Goal: Task Accomplishment & Management: Complete application form

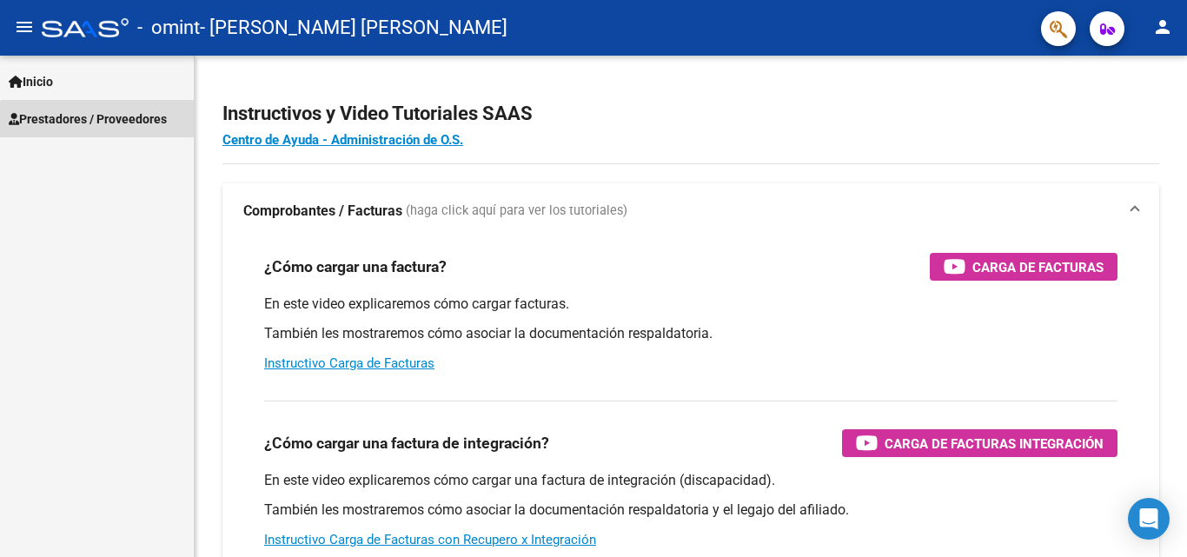
click at [99, 121] on span "Prestadores / Proveedores" at bounding box center [88, 119] width 158 height 19
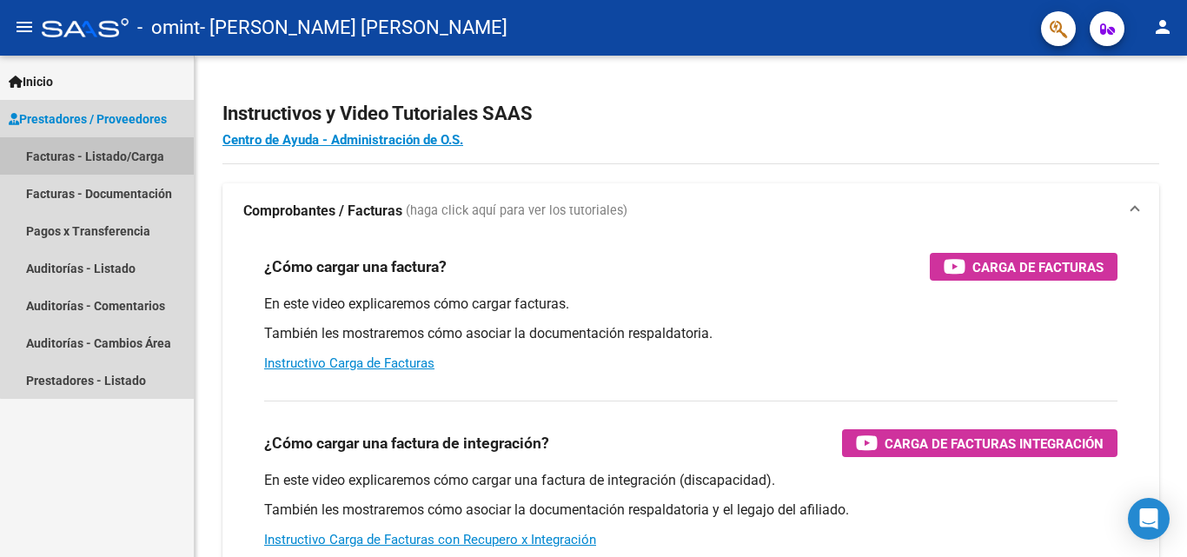
click at [103, 160] on link "Facturas - Listado/Carga" at bounding box center [97, 155] width 194 height 37
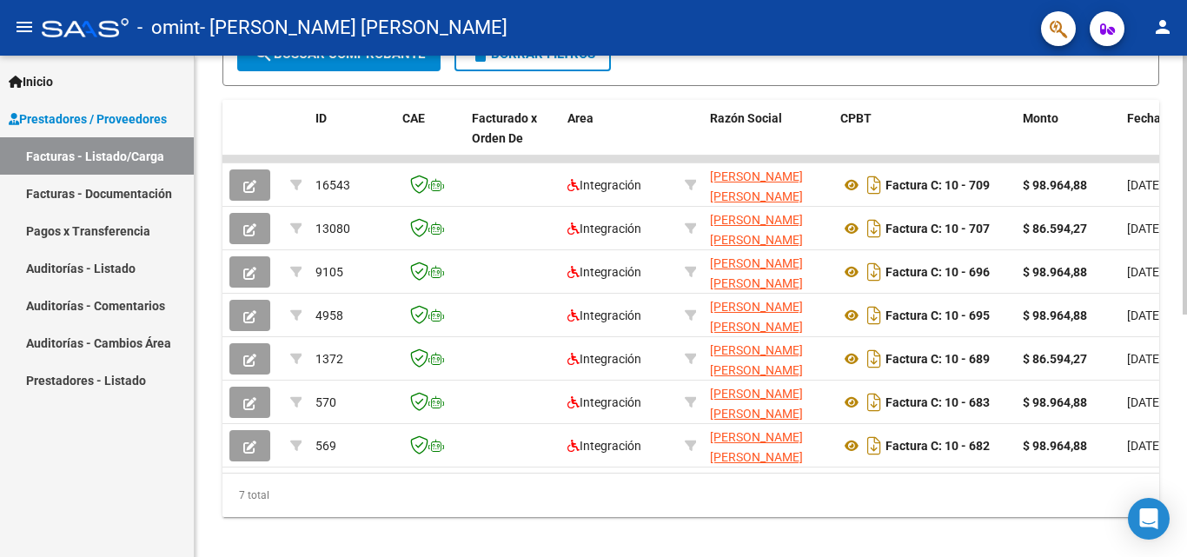
scroll to position [469, 0]
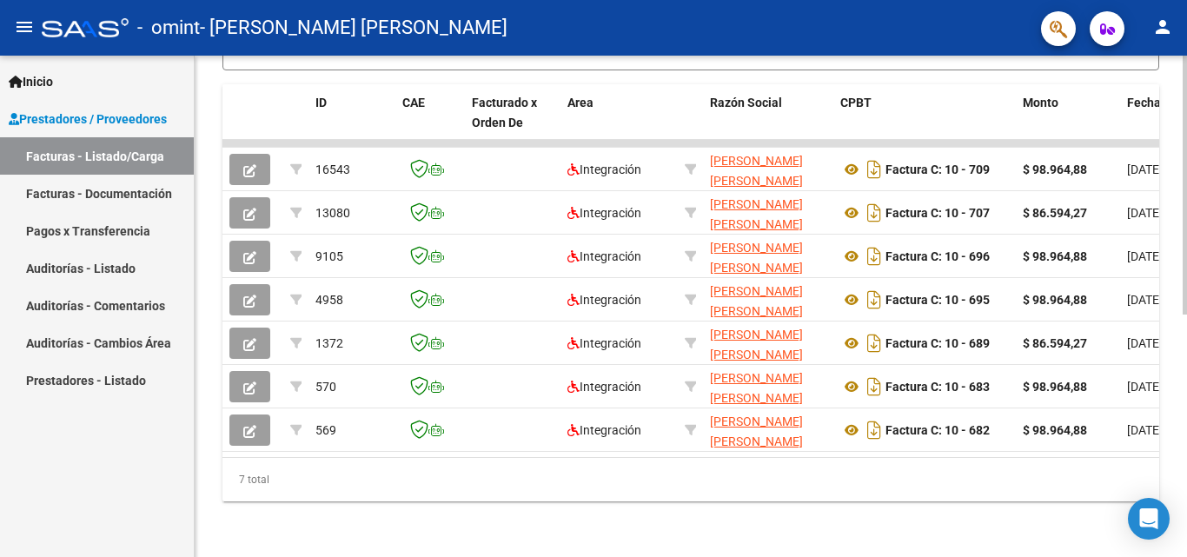
click at [1186, 556] on html "menu - omint - [PERSON_NAME] [PERSON_NAME] person Inicio Instructivos Contacto …" at bounding box center [593, 278] width 1187 height 557
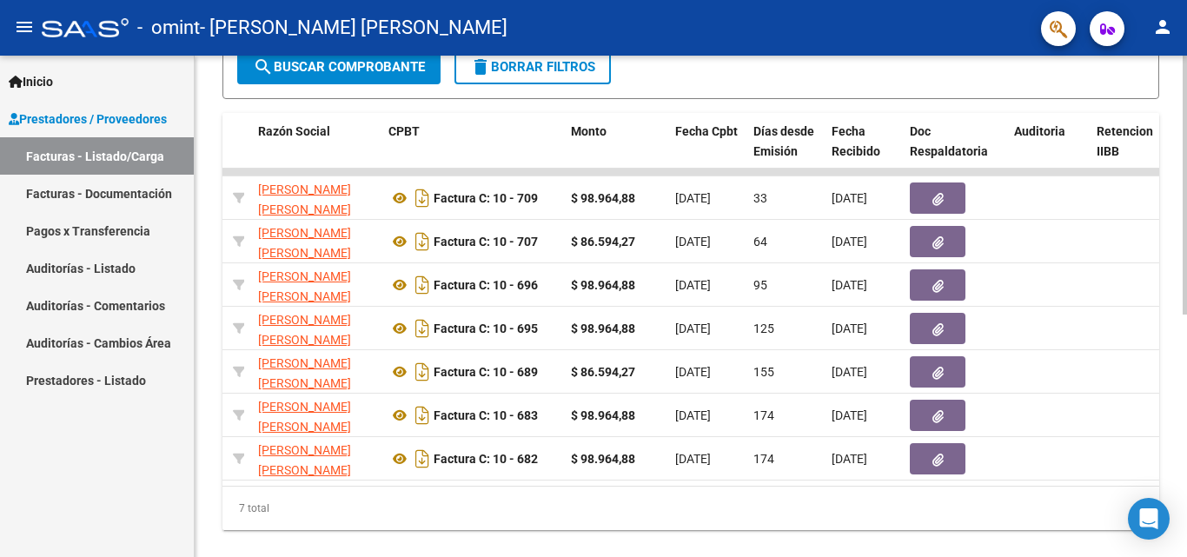
scroll to position [432, 0]
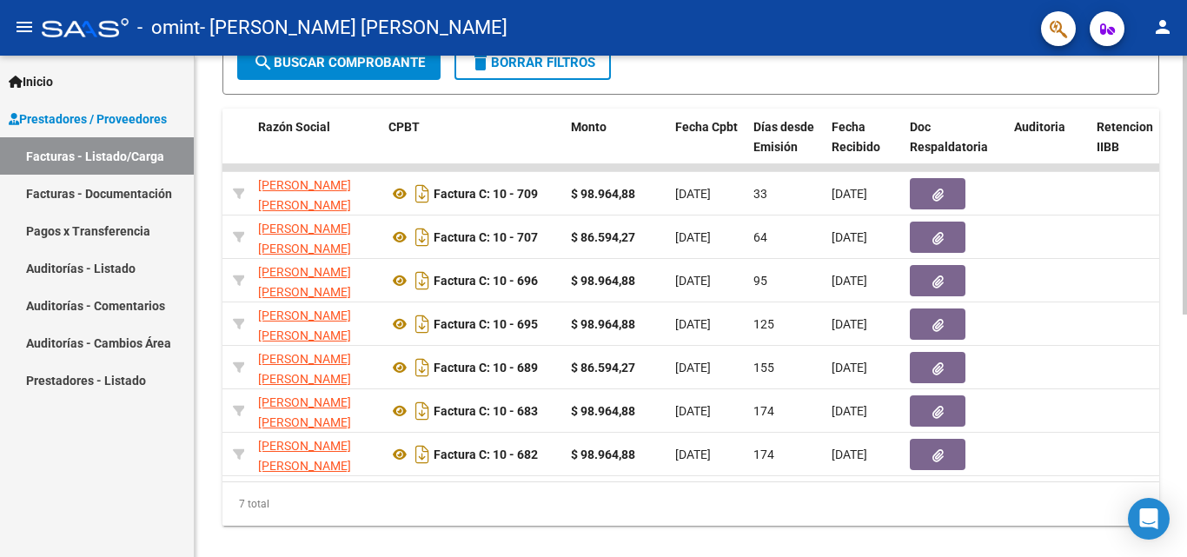
click at [1181, 382] on div "Video tutorial PRESTADORES -> Listado de CPBTs Emitidos por Prestadores / Prove…" at bounding box center [693, 103] width 997 height 958
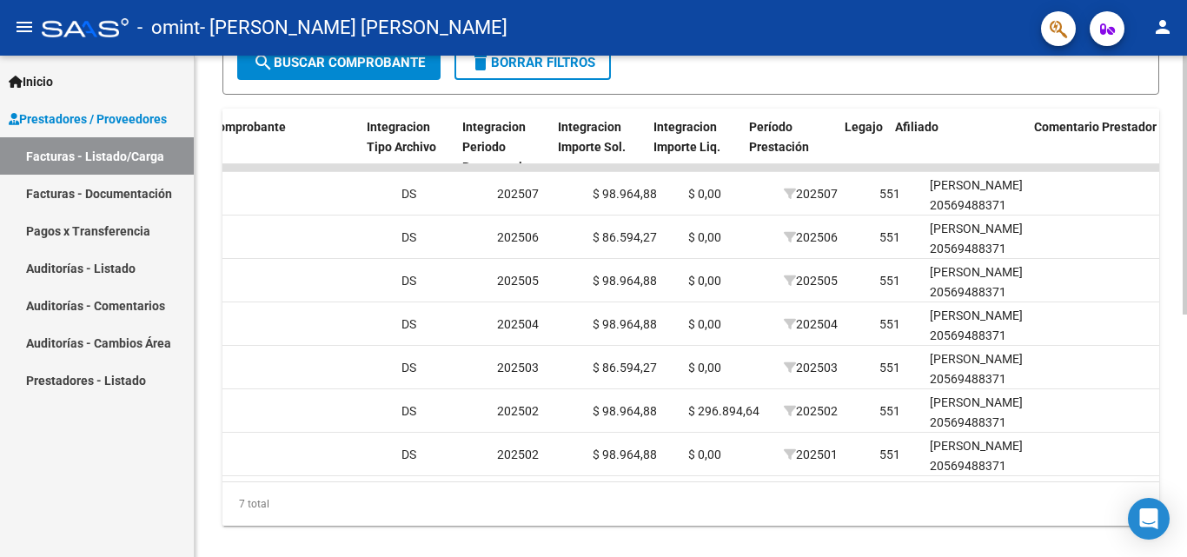
scroll to position [0, 1739]
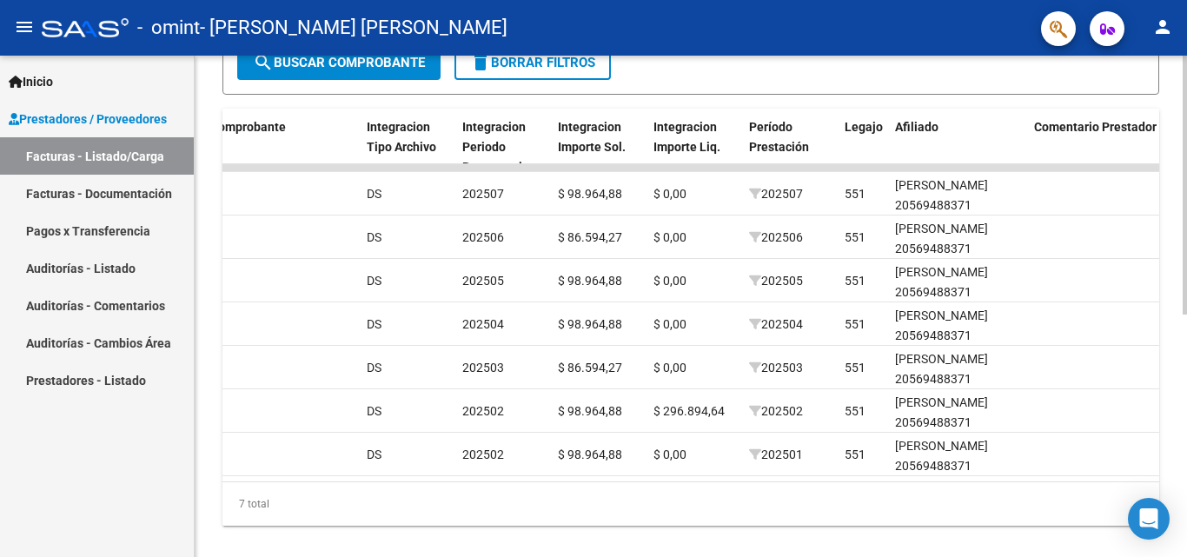
click at [1150, 482] on datatable-body "16543 Integración [PERSON_NAME] [PERSON_NAME] 27215574771 Factura C: 10 - 709 $…" at bounding box center [691, 322] width 937 height 317
click at [1150, 496] on div "ID CAE Facturado x Orden De Area Razón Social CPBT Monto Fecha Cpbt [PERSON_NAM…" at bounding box center [691, 317] width 937 height 417
click at [1150, 496] on div "7 total" at bounding box center [691, 503] width 937 height 43
click at [1149, 496] on div "7 total" at bounding box center [691, 503] width 937 height 43
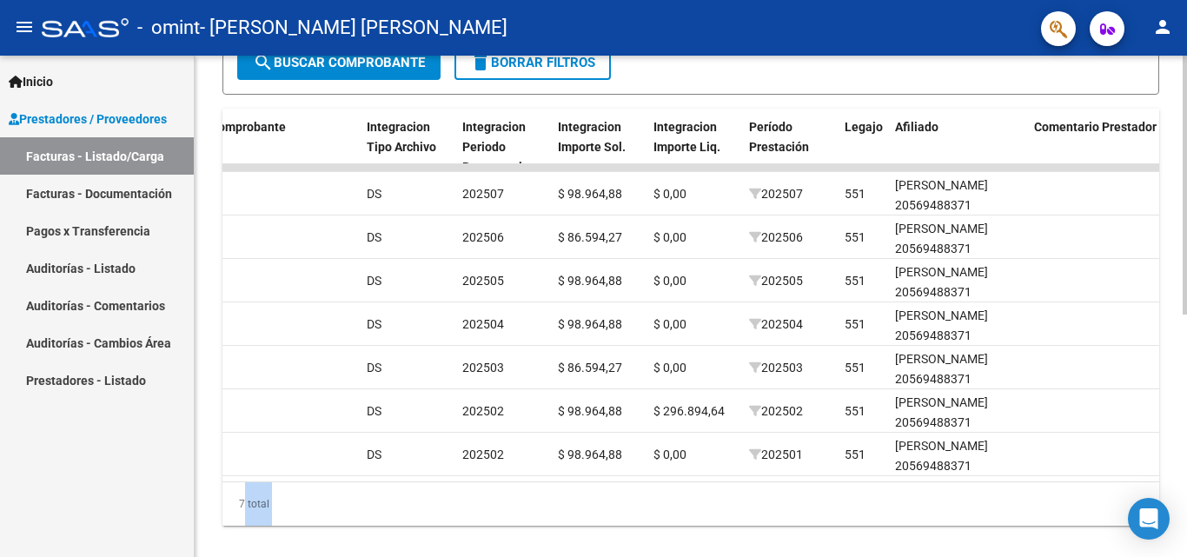
click at [1149, 496] on div "7 total" at bounding box center [691, 503] width 937 height 43
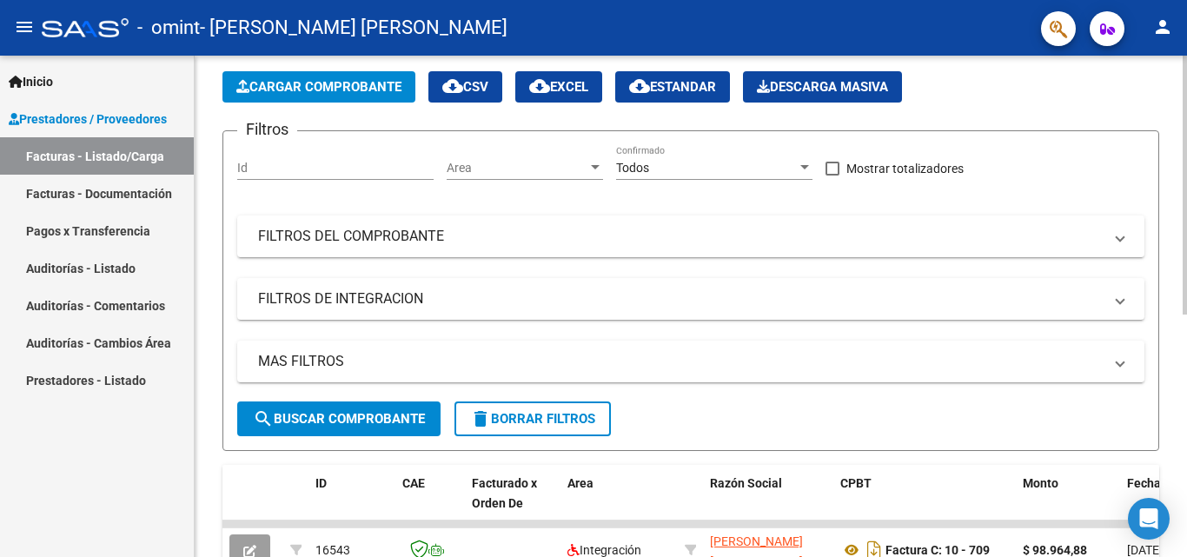
scroll to position [0, 0]
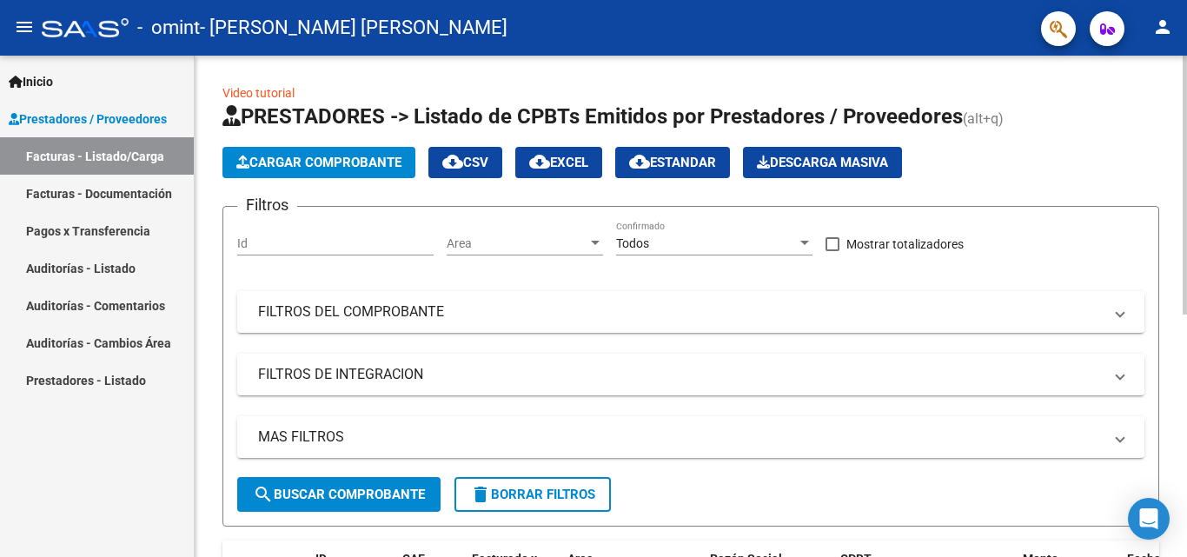
click at [1174, 67] on div "Video tutorial PRESTADORES -> Listado de CPBTs Emitidos por Prestadores / Prove…" at bounding box center [693, 535] width 997 height 958
click at [1120, 320] on span at bounding box center [1120, 312] width 7 height 19
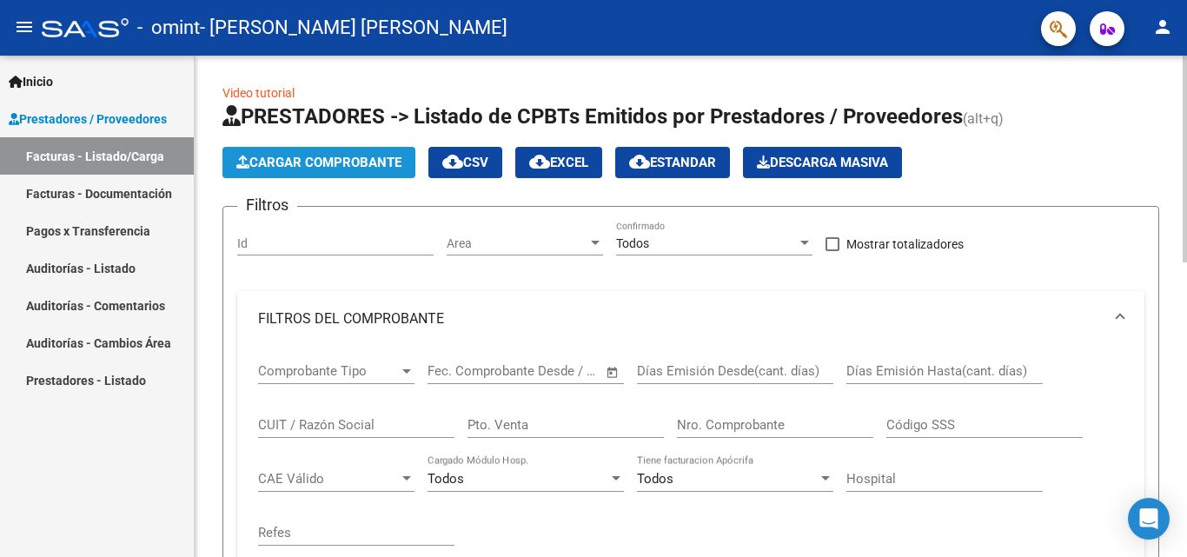
click at [356, 157] on span "Cargar Comprobante" at bounding box center [318, 163] width 165 height 16
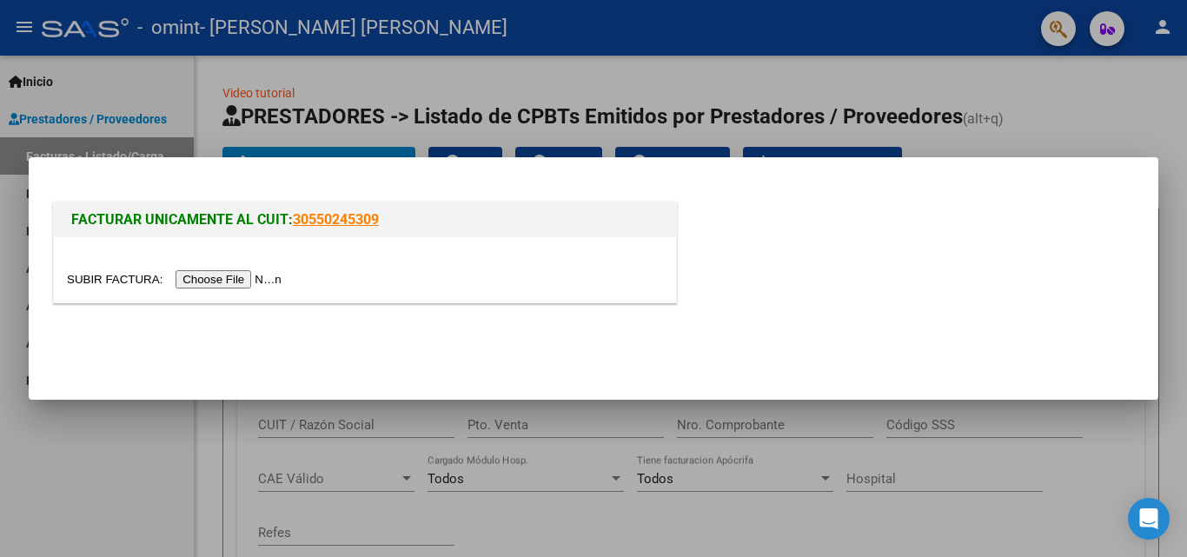
click at [215, 281] on input "file" at bounding box center [177, 279] width 220 height 18
click at [1074, 98] on div at bounding box center [593, 278] width 1187 height 557
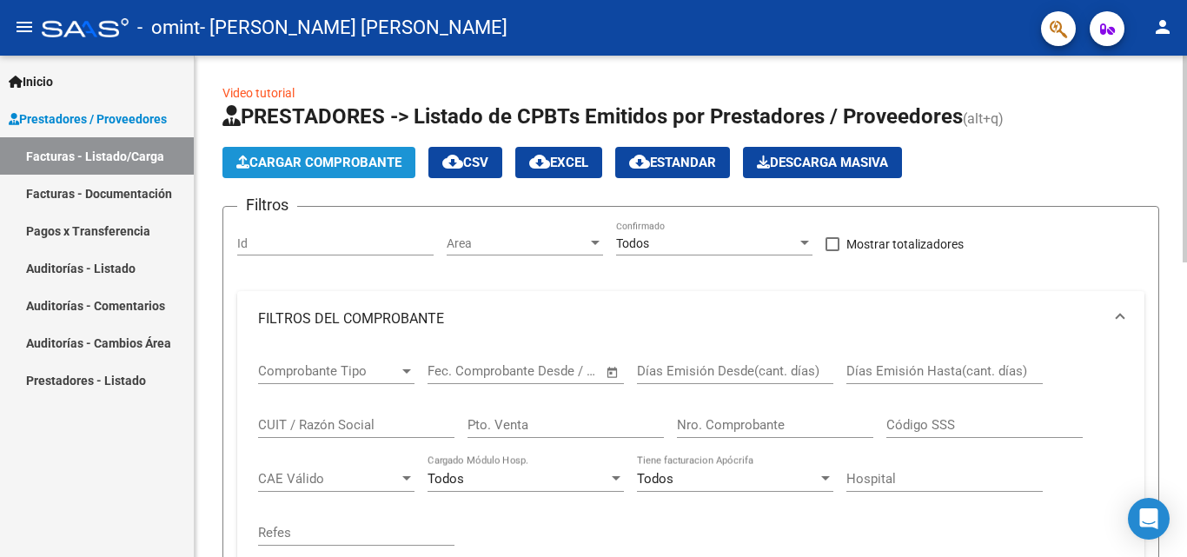
click at [316, 160] on span "Cargar Comprobante" at bounding box center [318, 163] width 165 height 16
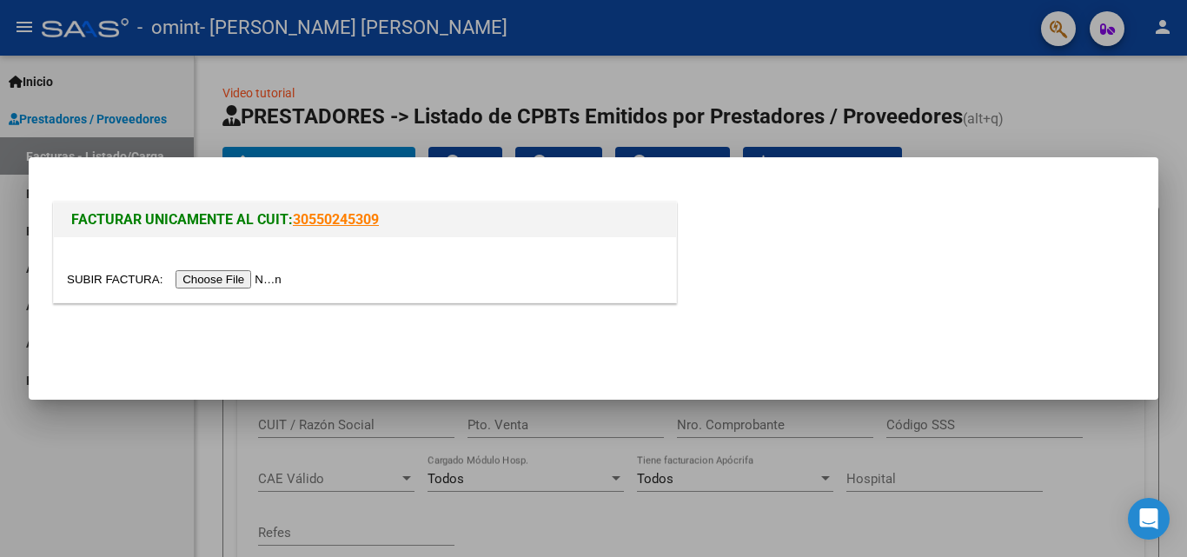
click at [191, 279] on input "file" at bounding box center [177, 279] width 220 height 18
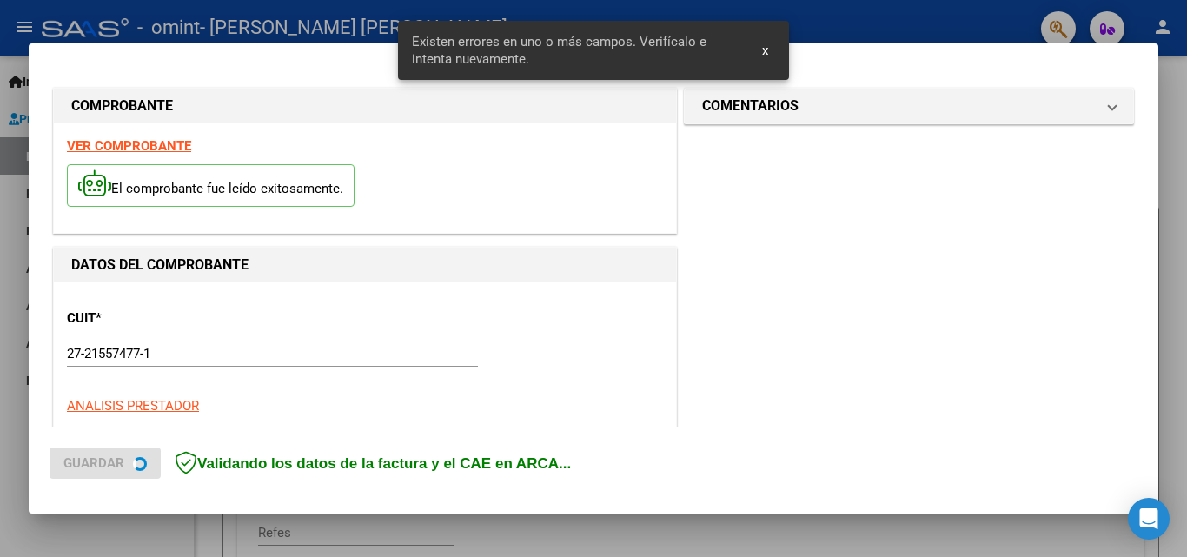
scroll to position [424, 0]
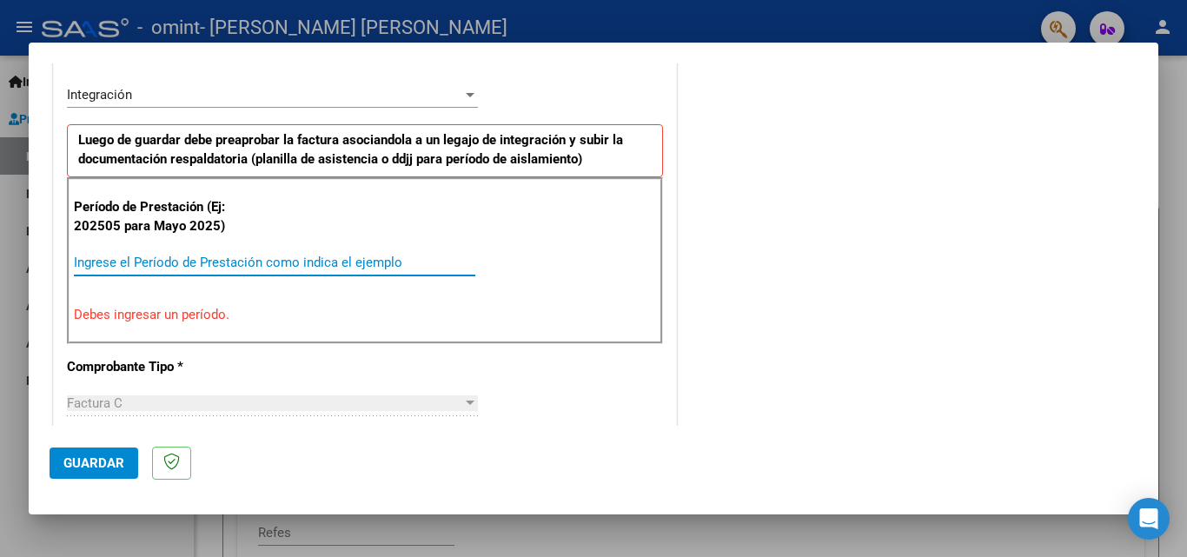
click at [188, 263] on input "Ingrese el Período de Prestación como indica el ejemplo" at bounding box center [275, 263] width 402 height 16
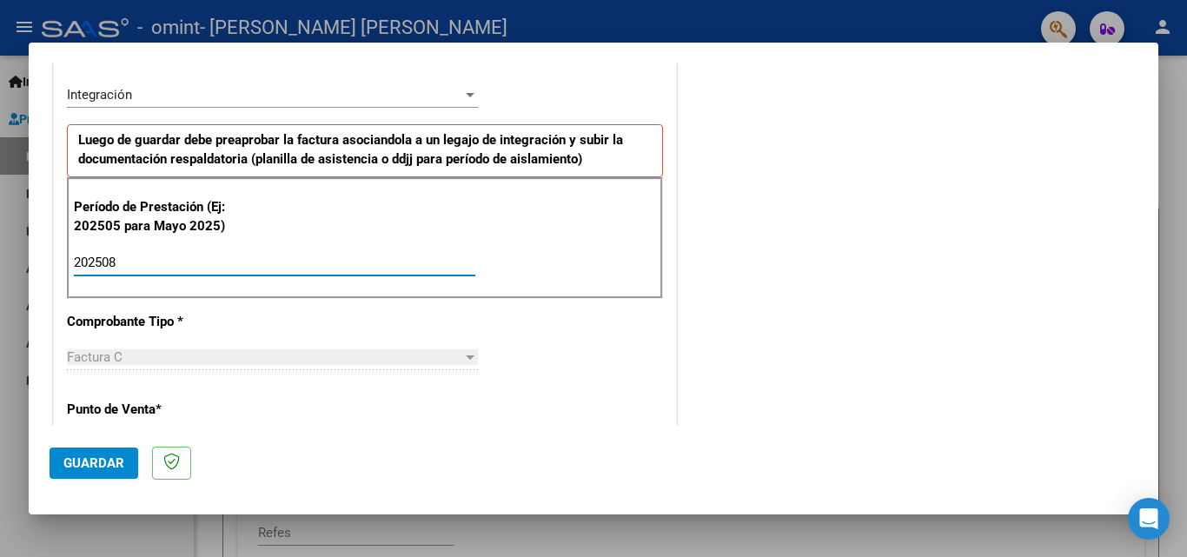
type input "202508"
click at [105, 464] on span "Guardar" at bounding box center [93, 464] width 61 height 16
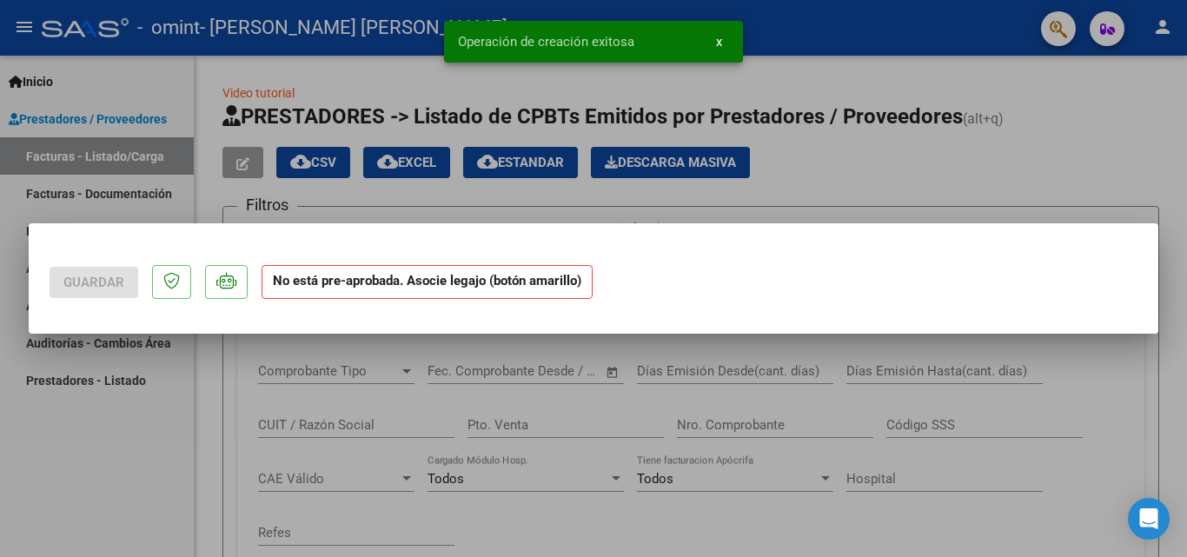
scroll to position [0, 0]
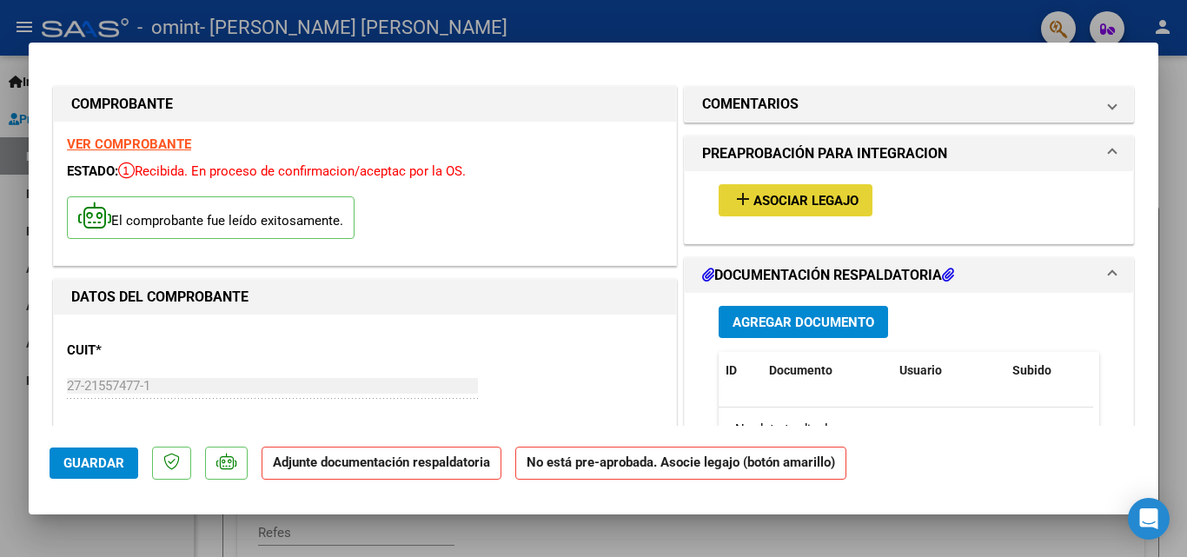
click at [796, 197] on span "Asociar Legajo" at bounding box center [806, 201] width 105 height 16
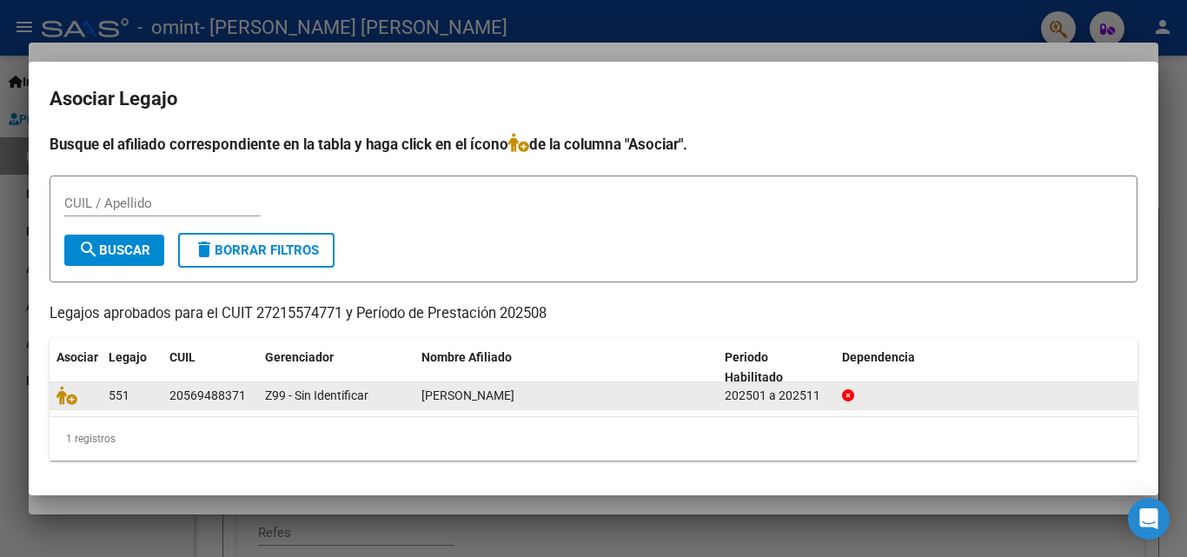
drag, startPoint x: 629, startPoint y: 327, endPoint x: 543, endPoint y: 385, distance: 103.2
click at [543, 385] on div "Busque el afiliado correspondiente en la tabla y [PERSON_NAME] click en el ícon…" at bounding box center [594, 297] width 1088 height 328
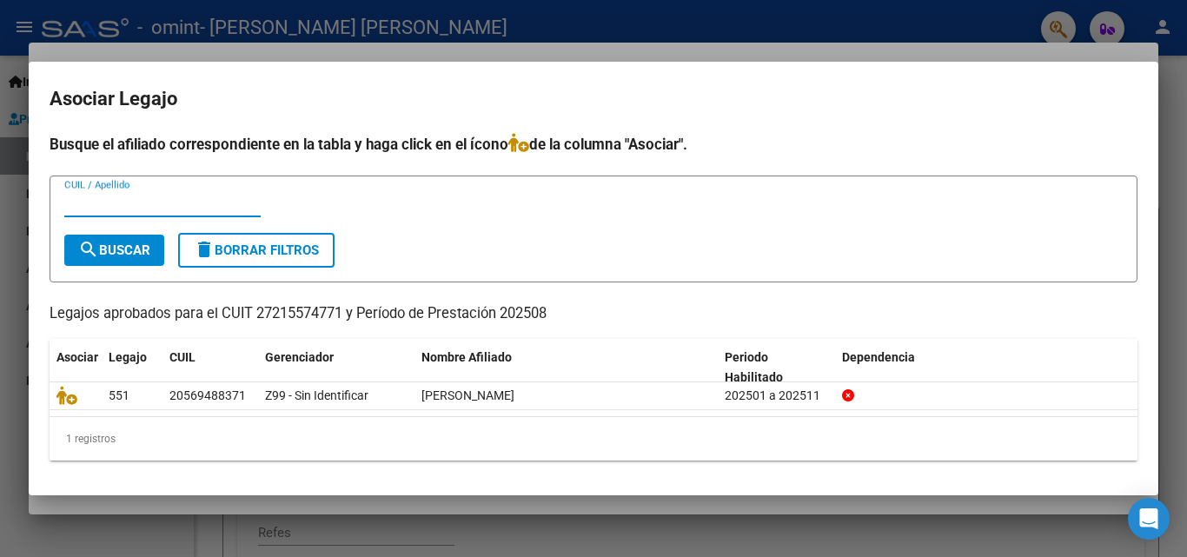
click at [101, 196] on input "CUIL / Apellido" at bounding box center [162, 204] width 196 height 16
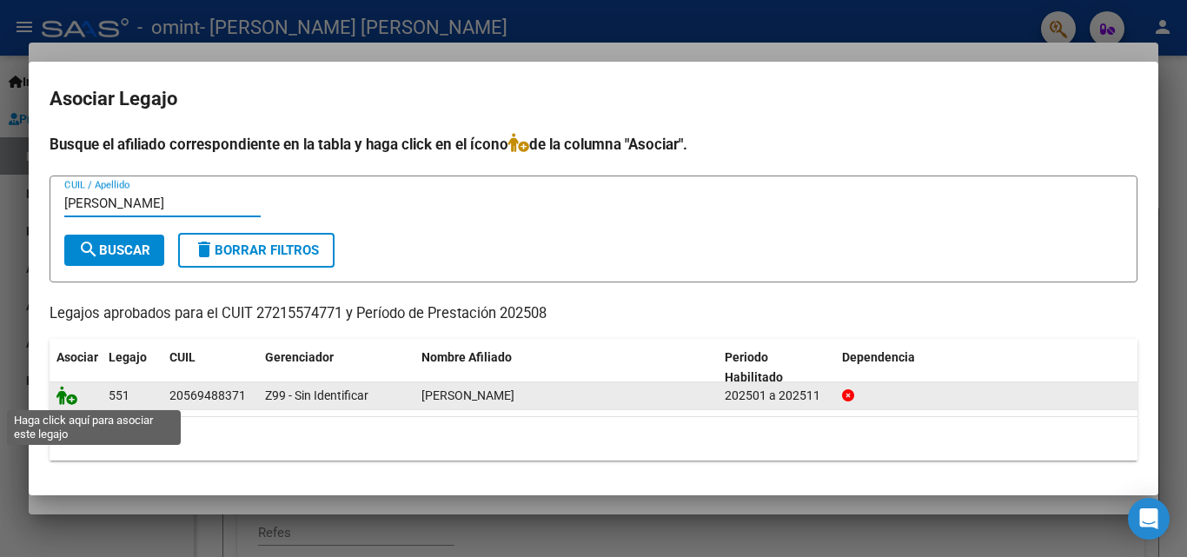
type input "[PERSON_NAME]"
click at [64, 402] on icon at bounding box center [67, 395] width 21 height 19
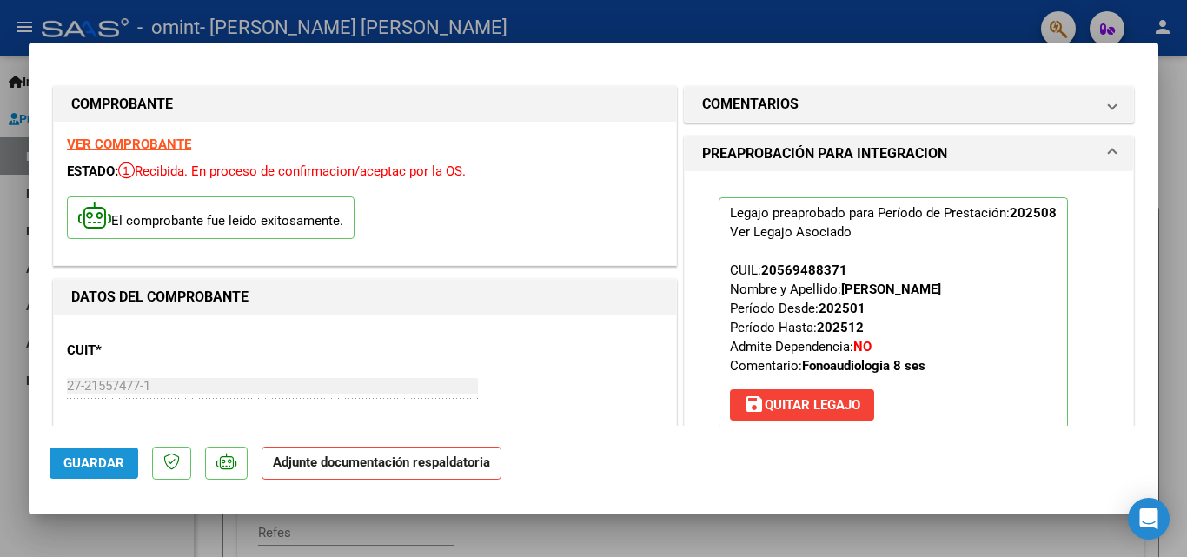
click at [100, 467] on span "Guardar" at bounding box center [93, 464] width 61 height 16
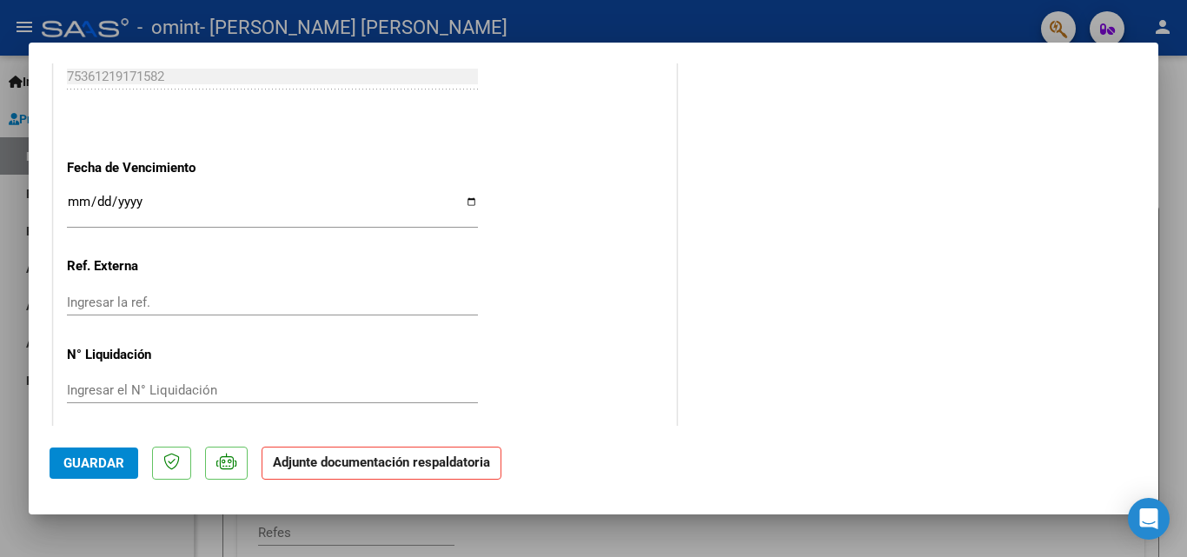
scroll to position [1194, 0]
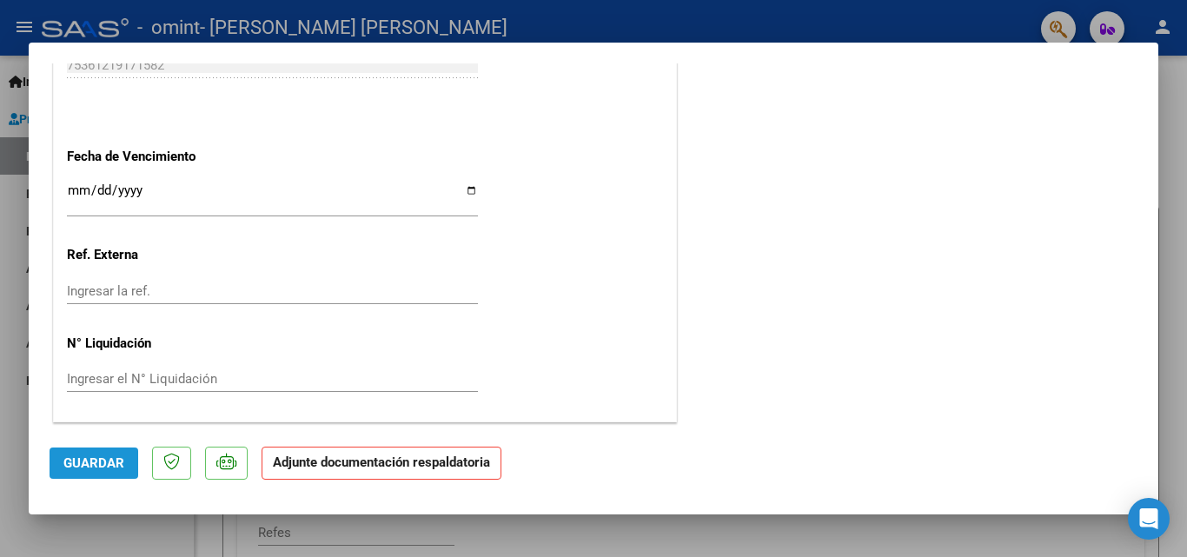
click at [126, 471] on button "Guardar" at bounding box center [94, 463] width 89 height 31
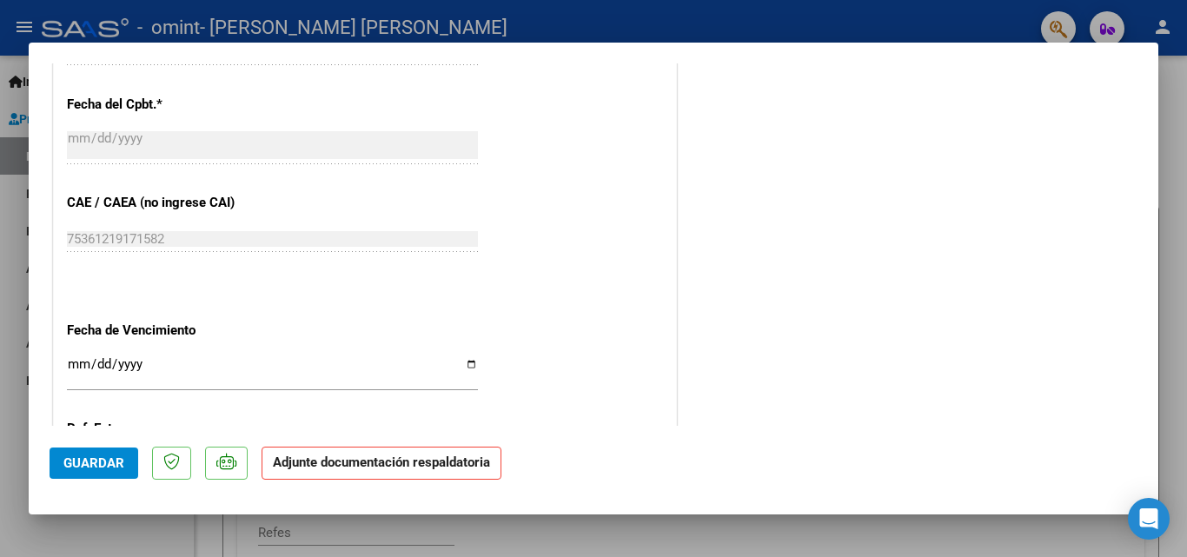
scroll to position [985, 0]
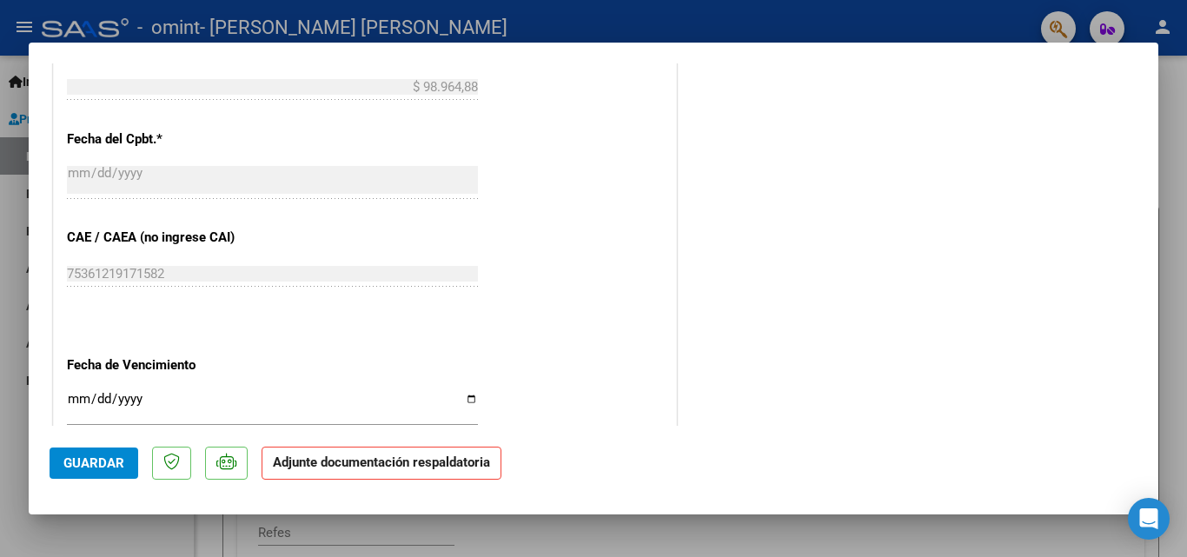
click at [462, 401] on input "Ingresar la fecha" at bounding box center [272, 406] width 411 height 28
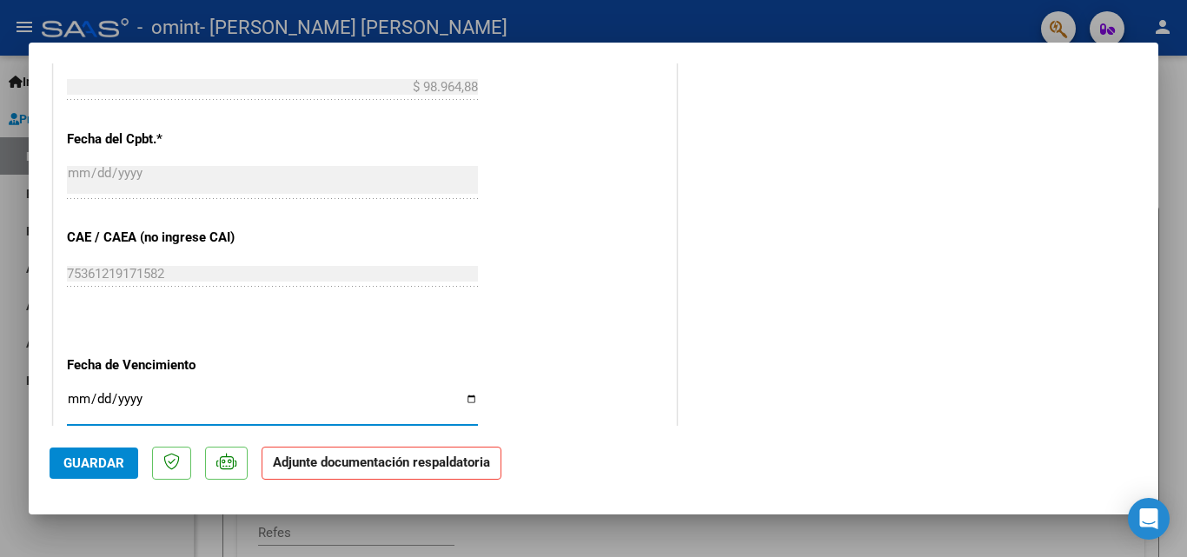
click at [468, 399] on input "Ingresar la fecha" at bounding box center [272, 406] width 411 height 28
type input "[DATE]"
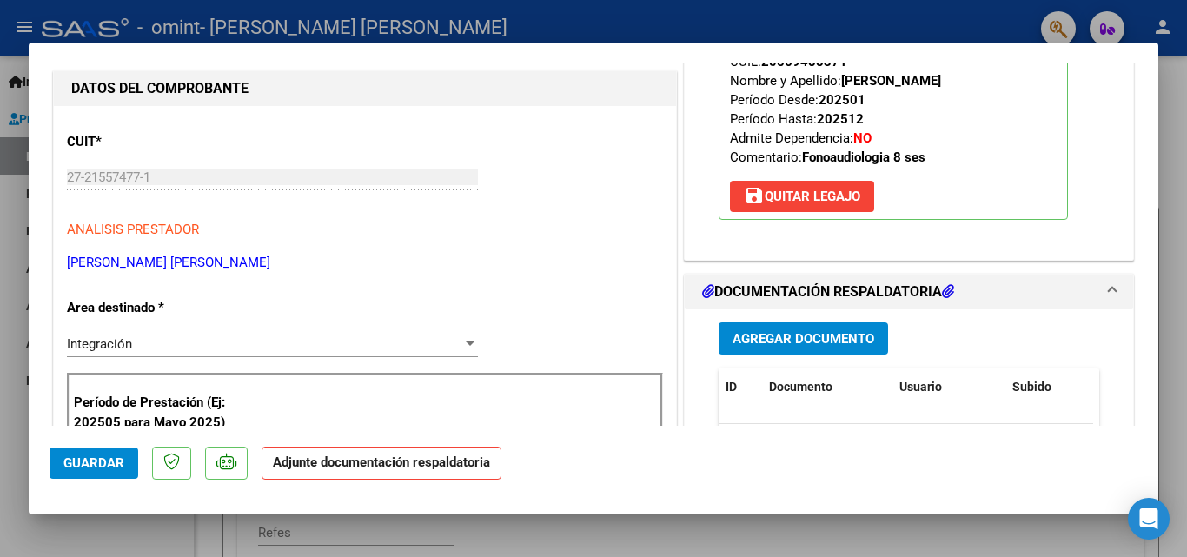
scroll to position [243, 0]
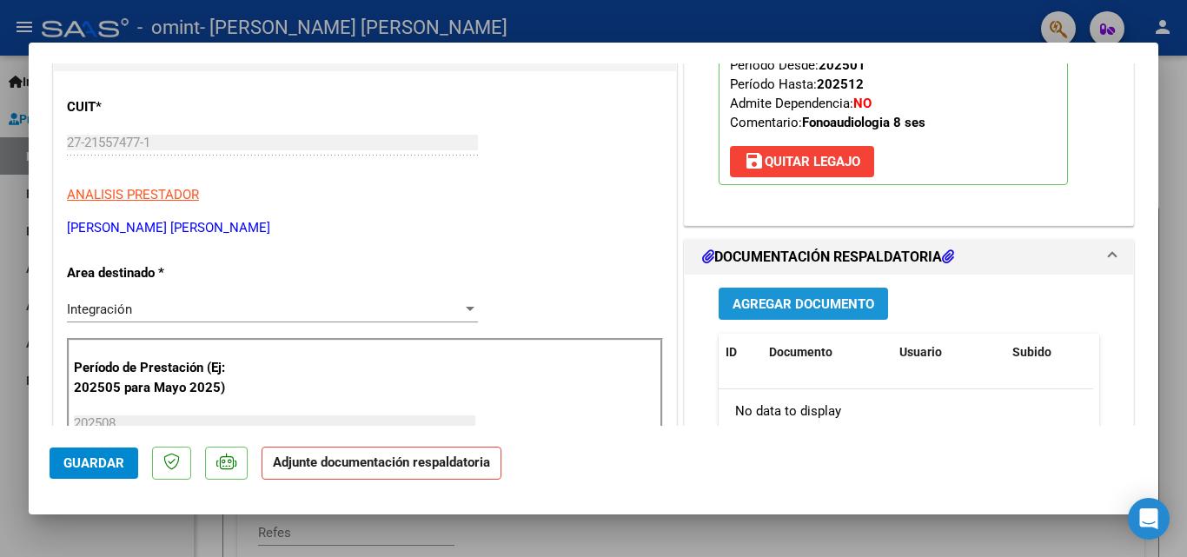
click at [798, 306] on span "Agregar Documento" at bounding box center [804, 304] width 142 height 16
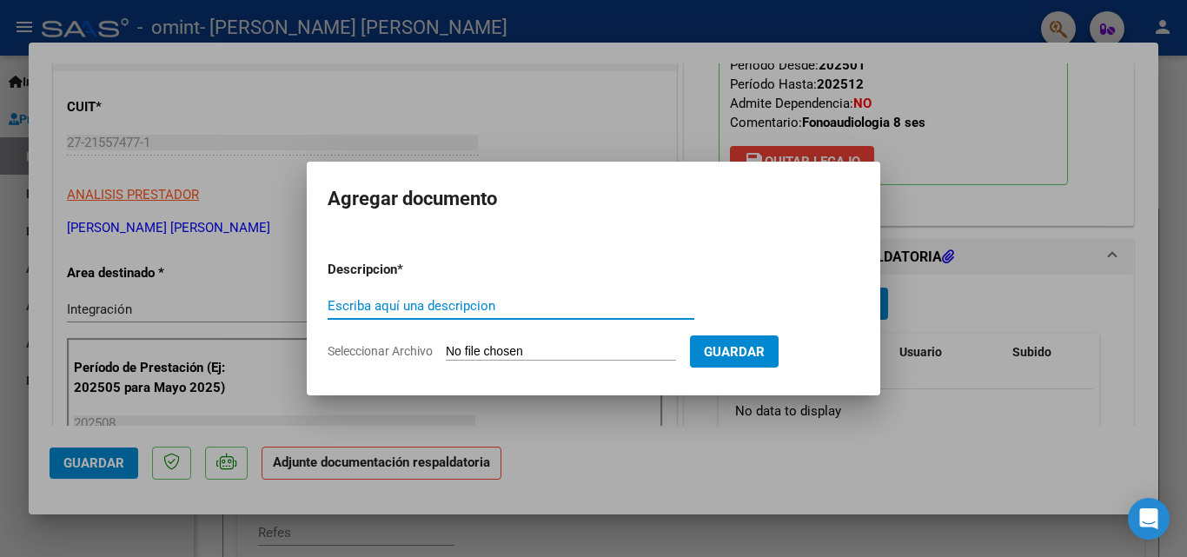
click at [400, 308] on input "Escriba aquí una descripcion" at bounding box center [511, 306] width 367 height 16
type input "asistencia planilla"
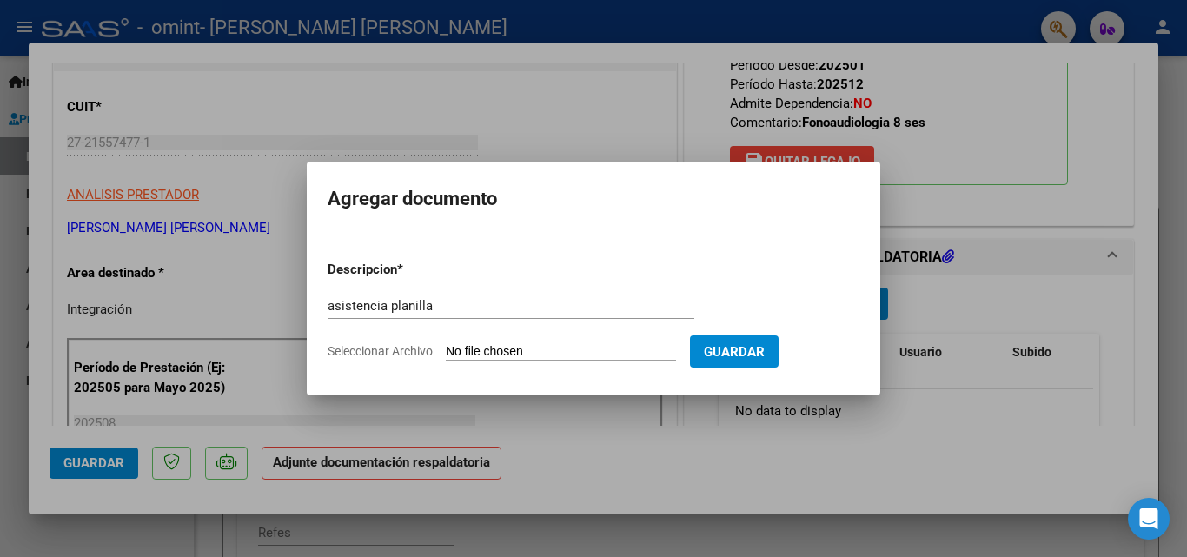
click at [492, 353] on input "Seleccionar Archivo" at bounding box center [561, 352] width 230 height 17
type input "C:\fakepath\ASISTENCIA AGOSTO.pdf"
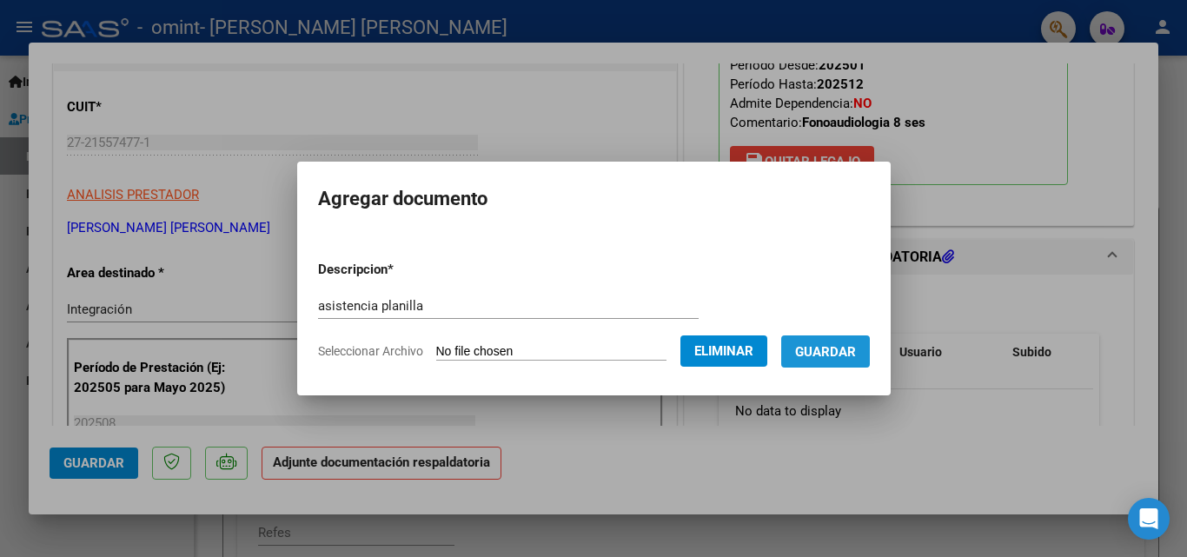
click at [836, 353] on span "Guardar" at bounding box center [825, 352] width 61 height 16
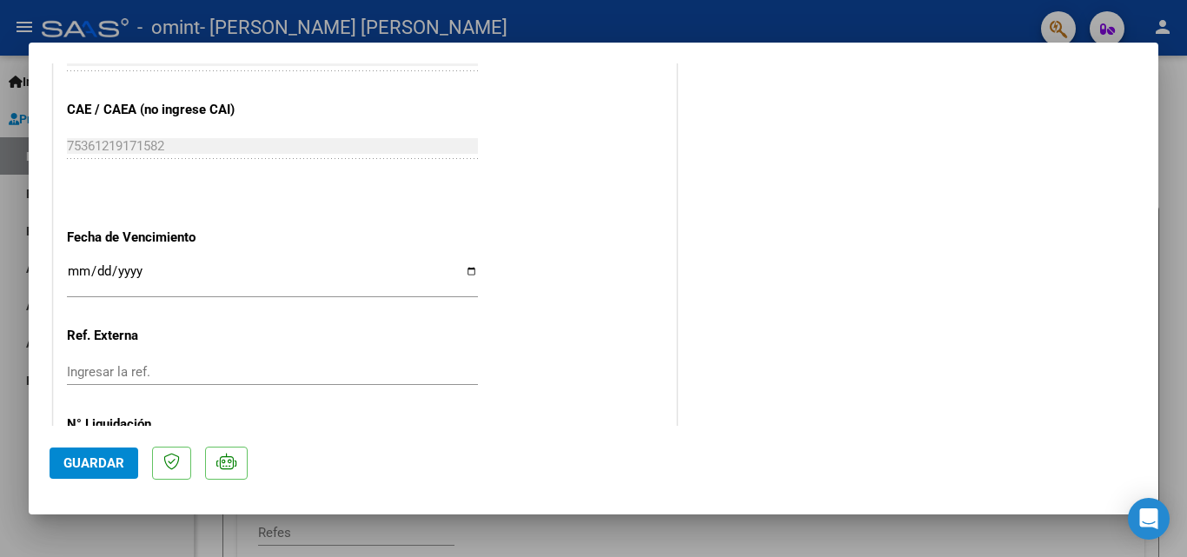
scroll to position [1194, 0]
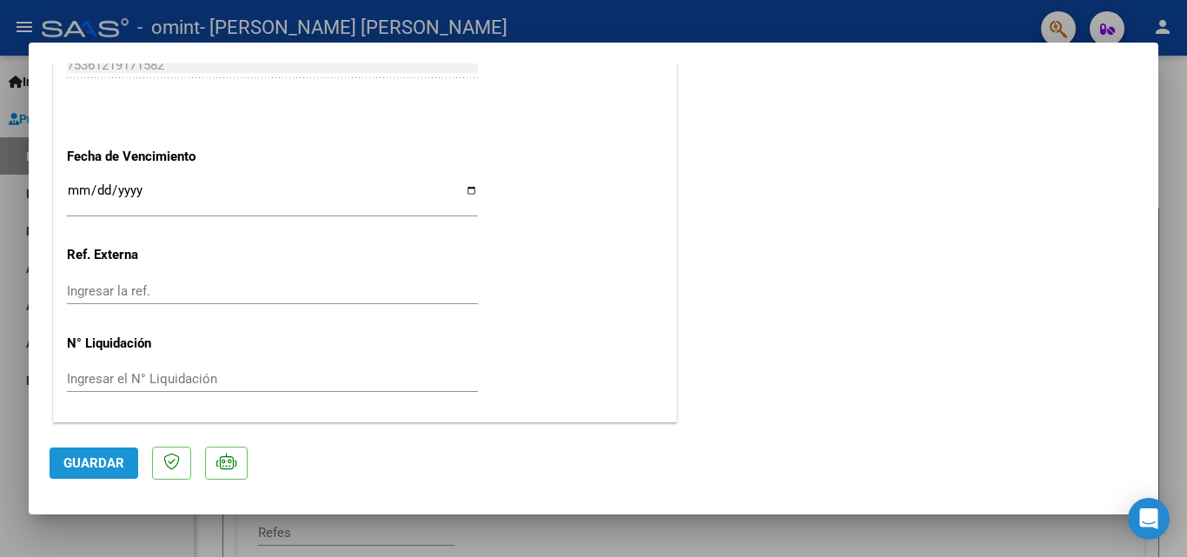
click at [110, 472] on button "Guardar" at bounding box center [94, 463] width 89 height 31
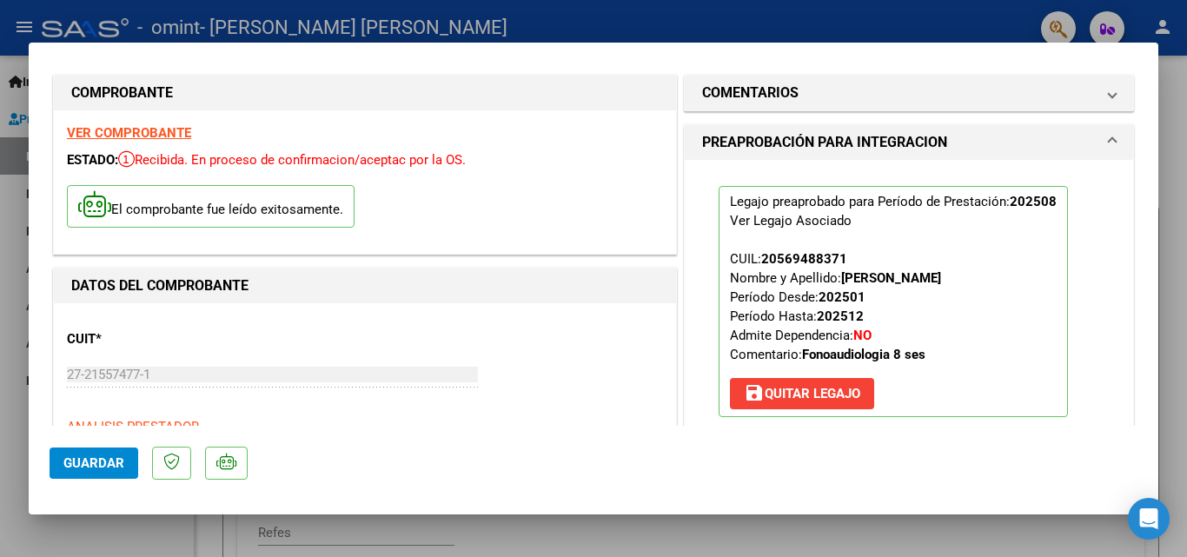
scroll to position [0, 0]
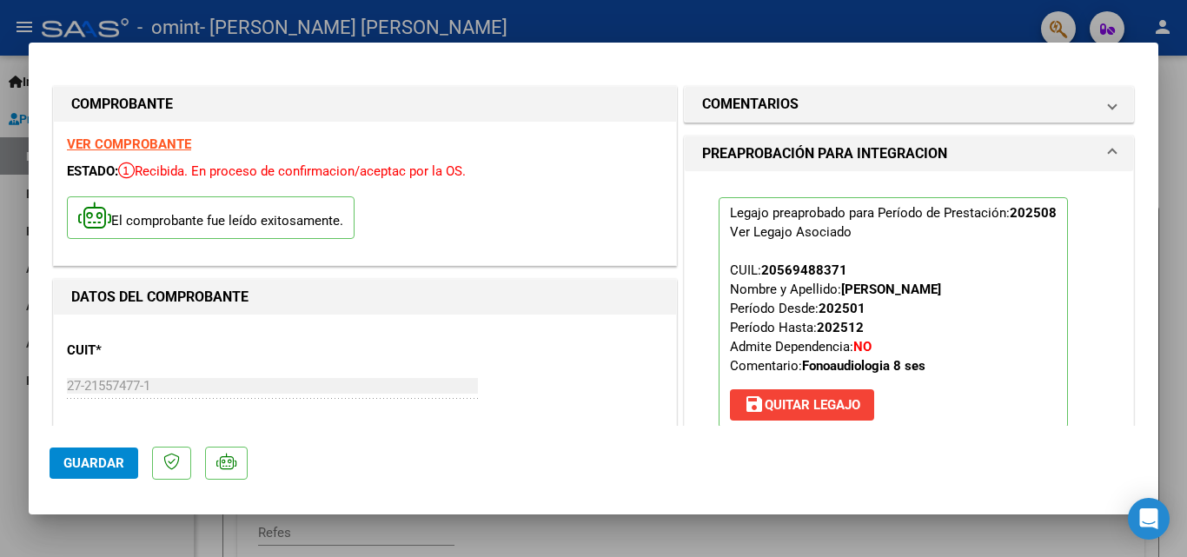
click at [1180, 140] on div at bounding box center [593, 278] width 1187 height 557
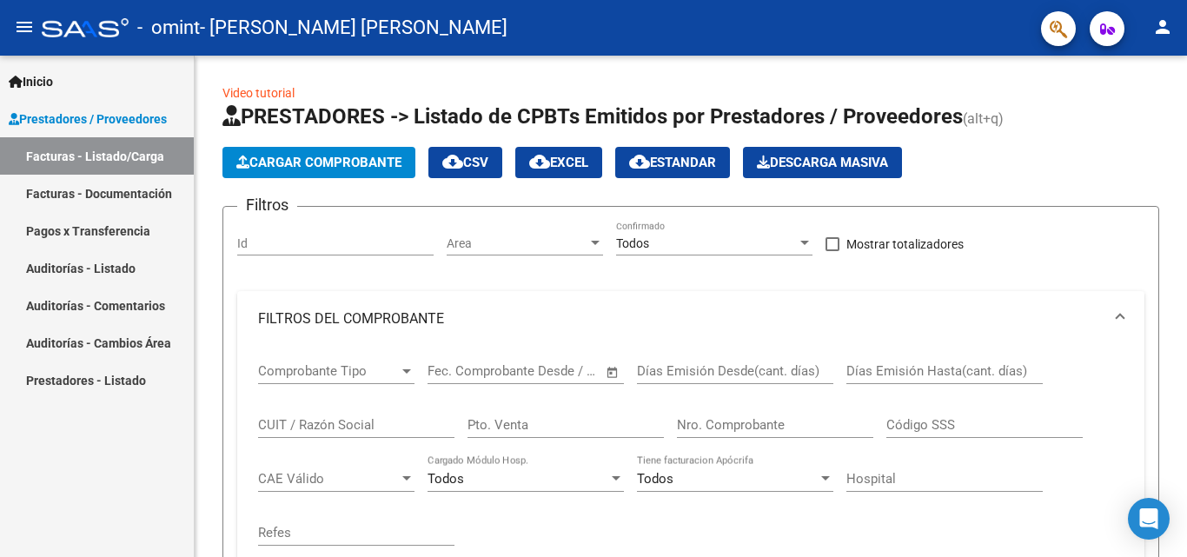
click at [83, 161] on link "Facturas - Listado/Carga" at bounding box center [97, 155] width 194 height 37
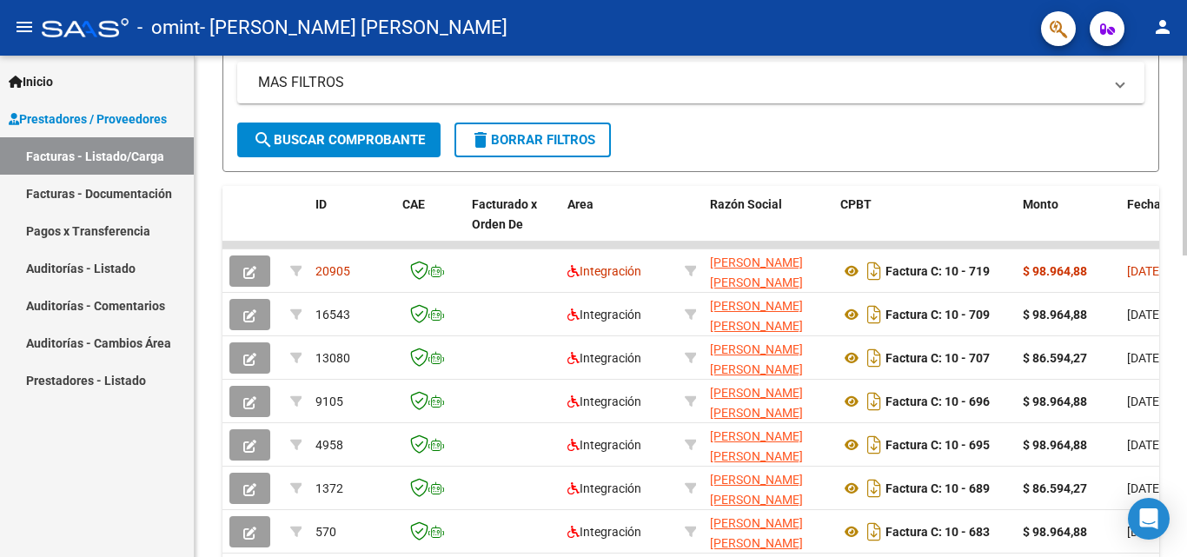
scroll to position [608, 0]
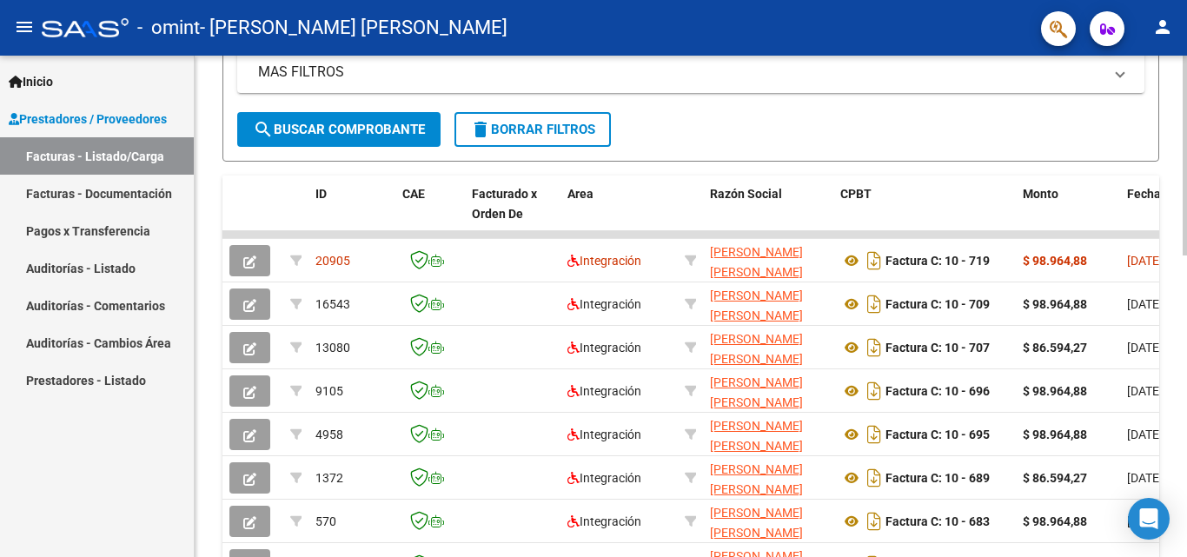
click at [1187, 488] on div at bounding box center [1185, 403] width 4 height 200
drag, startPoint x: 1039, startPoint y: 545, endPoint x: 1135, endPoint y: 530, distance: 97.6
click at [1135, 530] on body "menu - omint - [PERSON_NAME] [PERSON_NAME] person Inicio Instructivos Contacto …" at bounding box center [593, 278] width 1187 height 557
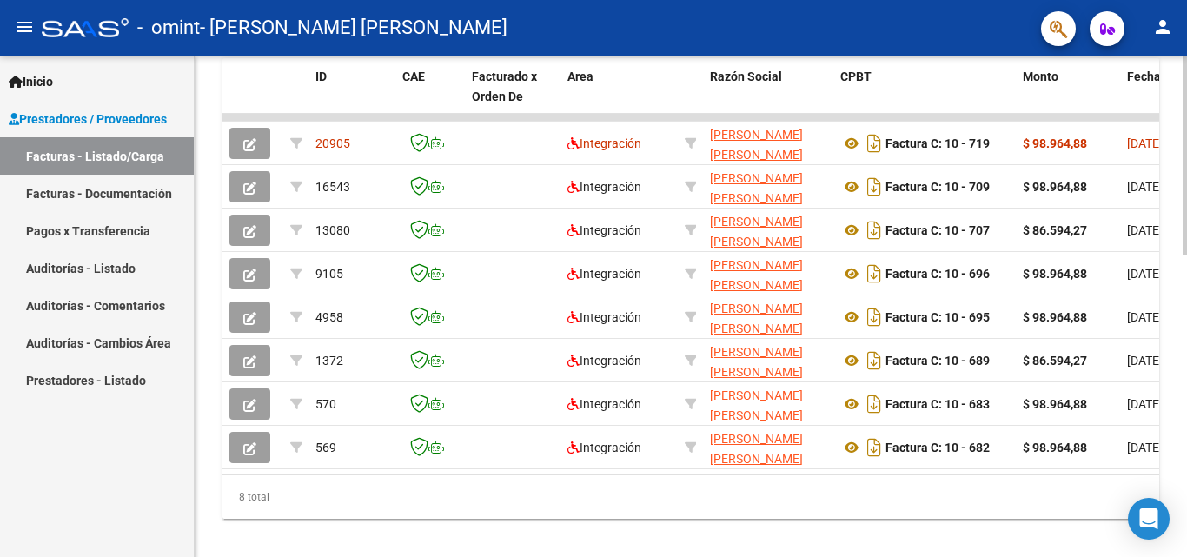
scroll to position [728, 0]
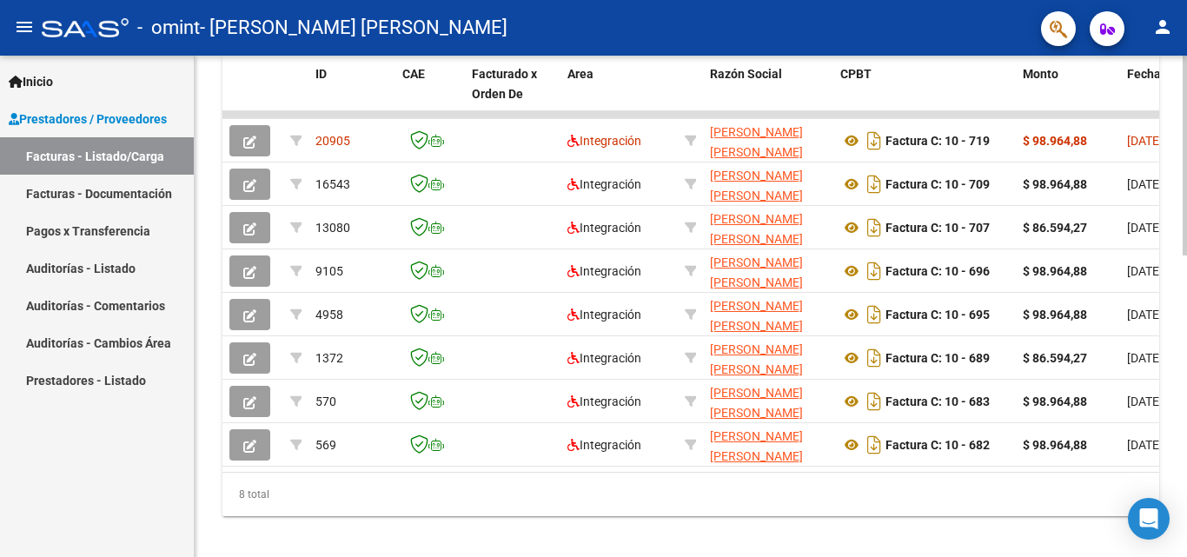
click at [1187, 535] on div at bounding box center [1185, 451] width 4 height 200
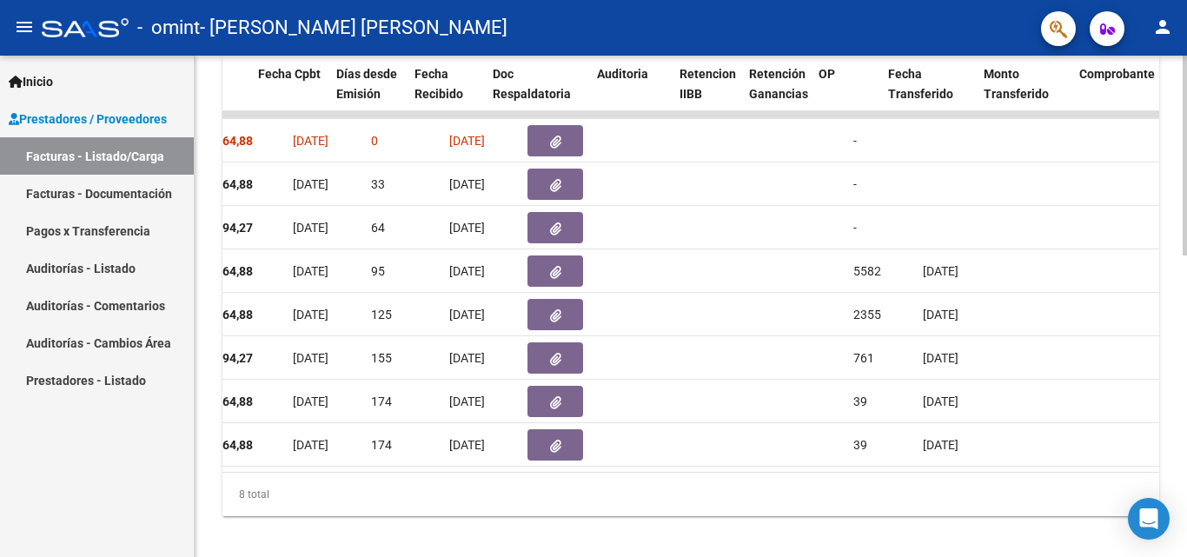
scroll to position [0, 904]
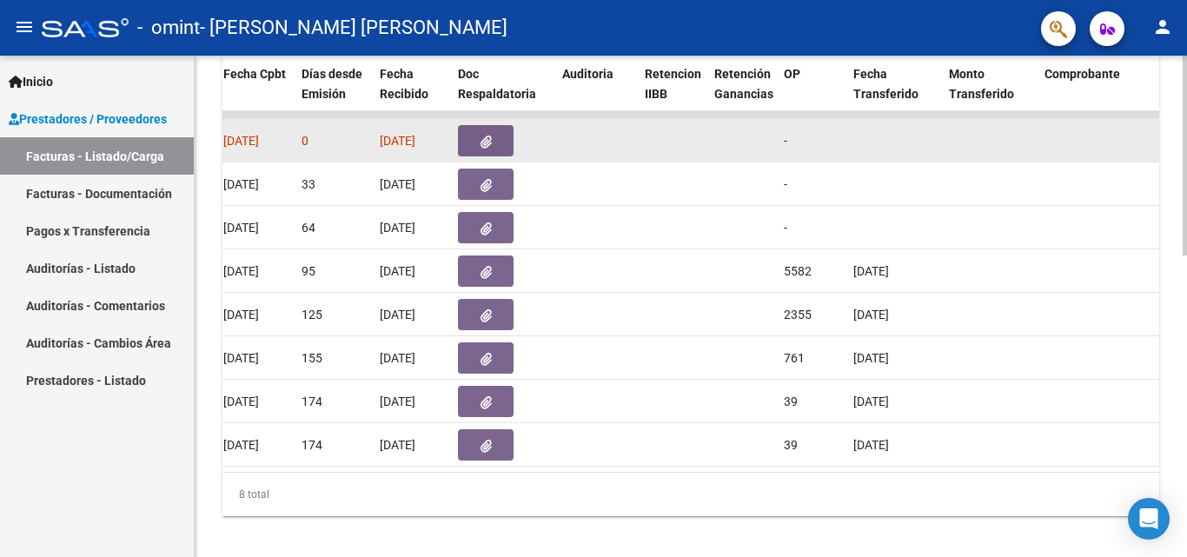
click at [485, 145] on icon "button" at bounding box center [486, 142] width 11 height 13
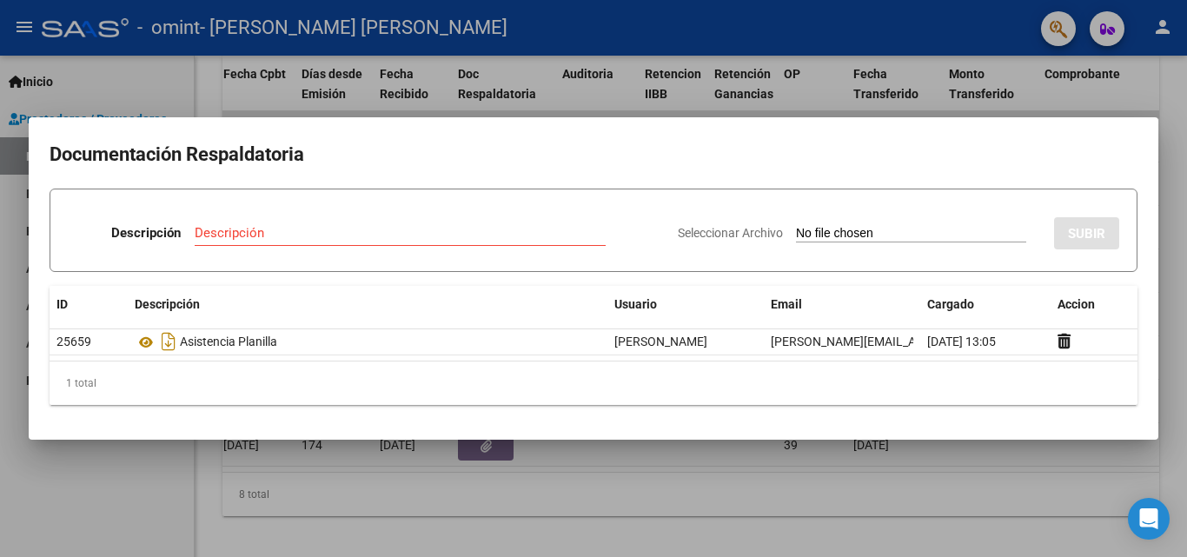
click at [1167, 84] on div at bounding box center [593, 278] width 1187 height 557
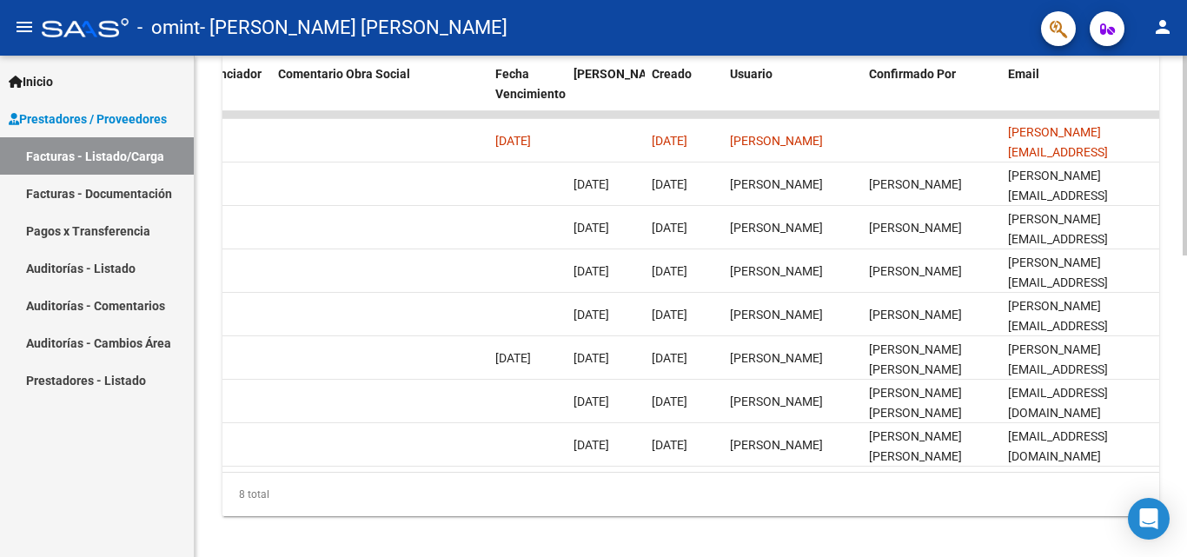
scroll to position [0, 2728]
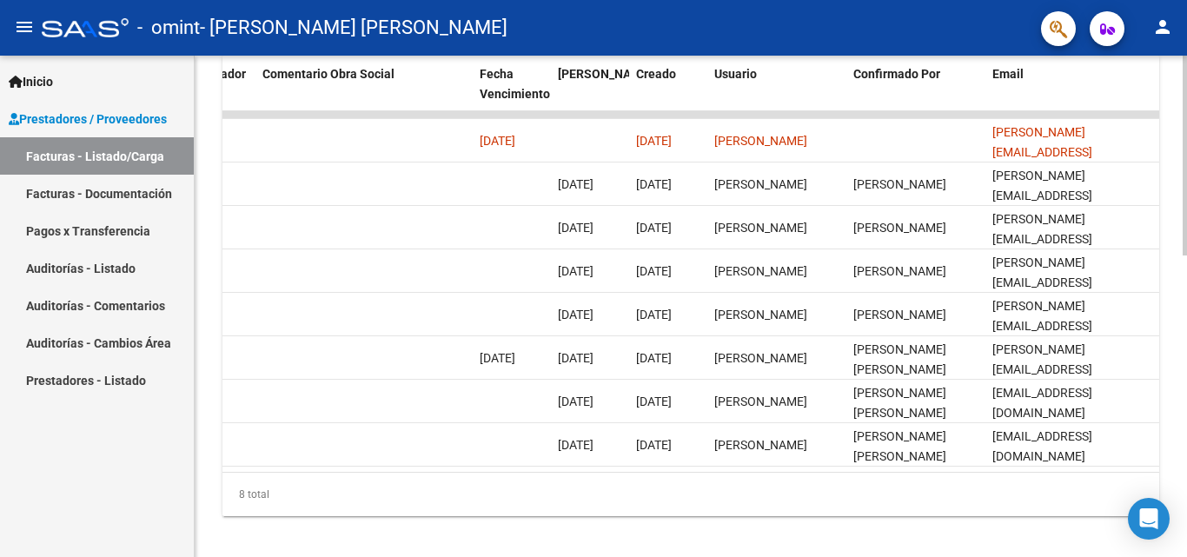
click at [1149, 486] on div "ID CAE Facturado x Orden De Area Razón Social CPBT Monto Fecha Cpbt [PERSON_NAM…" at bounding box center [691, 286] width 937 height 461
click at [1149, 486] on div "8 total" at bounding box center [691, 494] width 937 height 43
click at [1162, 24] on mat-icon "person" at bounding box center [1163, 27] width 21 height 21
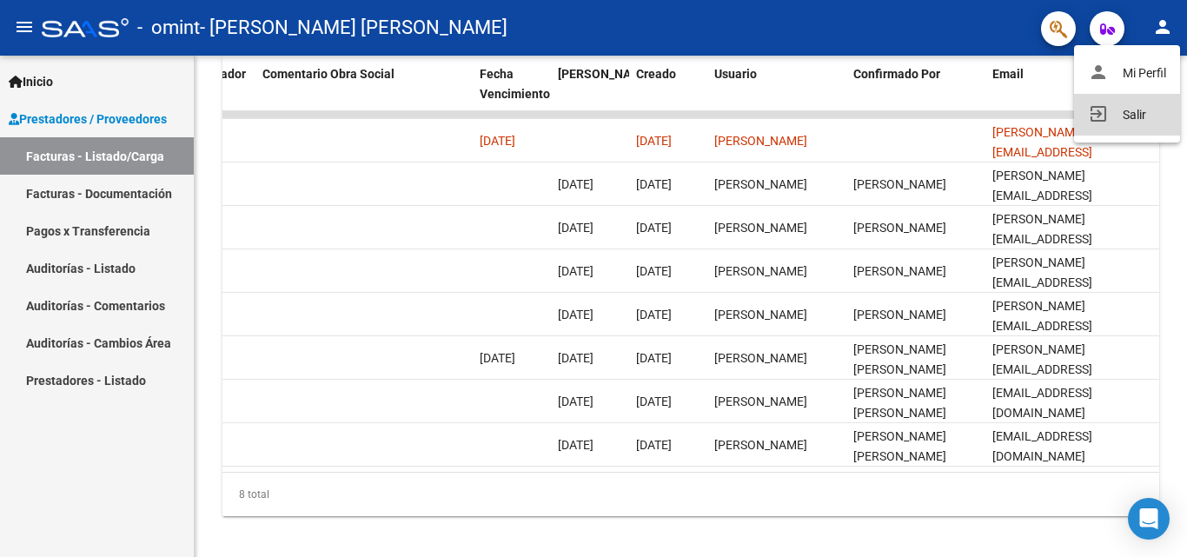
click at [1141, 116] on button "exit_to_app Salir" at bounding box center [1127, 115] width 106 height 42
